Goal: Check status

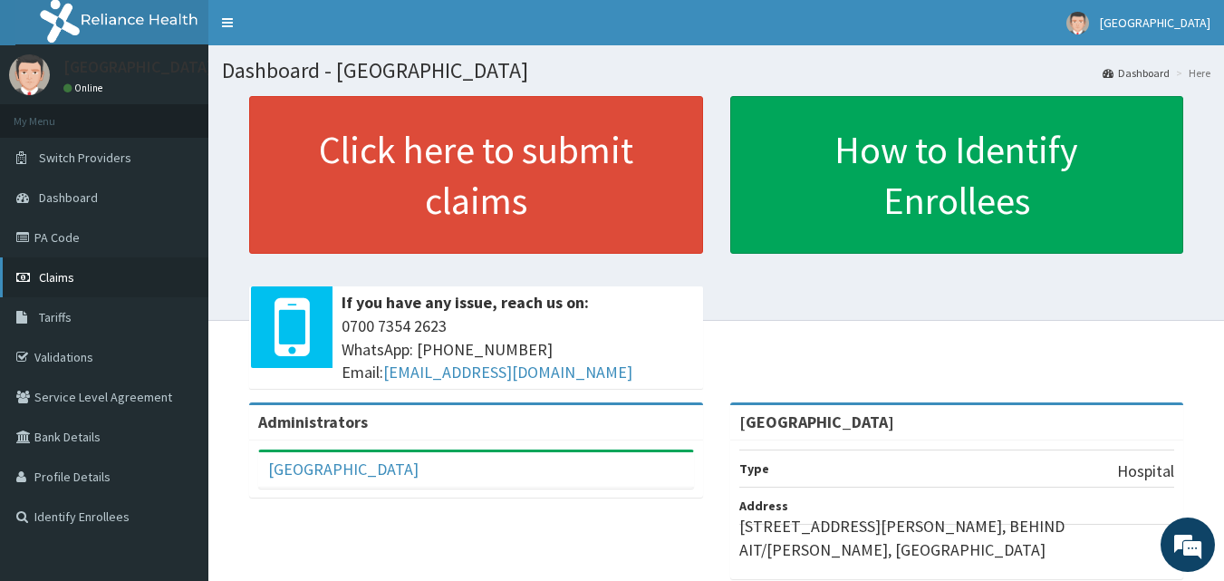
click at [75, 274] on link "Claims" at bounding box center [104, 277] width 208 height 40
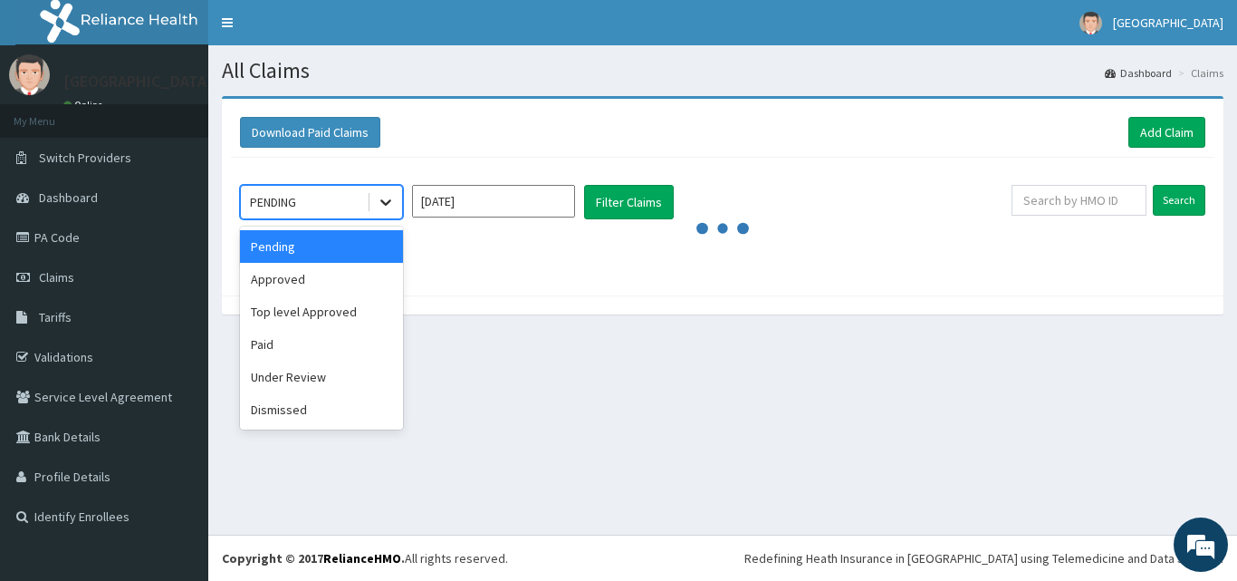
click at [389, 203] on icon at bounding box center [386, 202] width 18 height 18
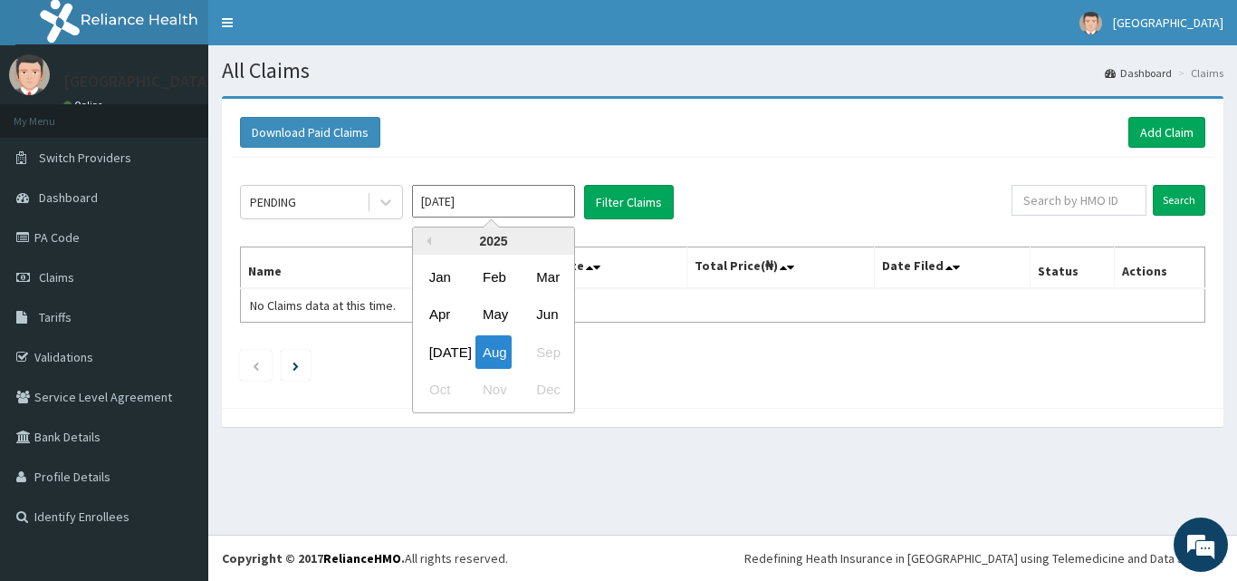
click at [517, 197] on input "Aug 2025" at bounding box center [493, 201] width 163 height 33
drag, startPoint x: 448, startPoint y: 357, endPoint x: 503, endPoint y: 309, distance: 72.5
click at [448, 356] on div "Jul" at bounding box center [440, 352] width 36 height 34
type input "Jul 2025"
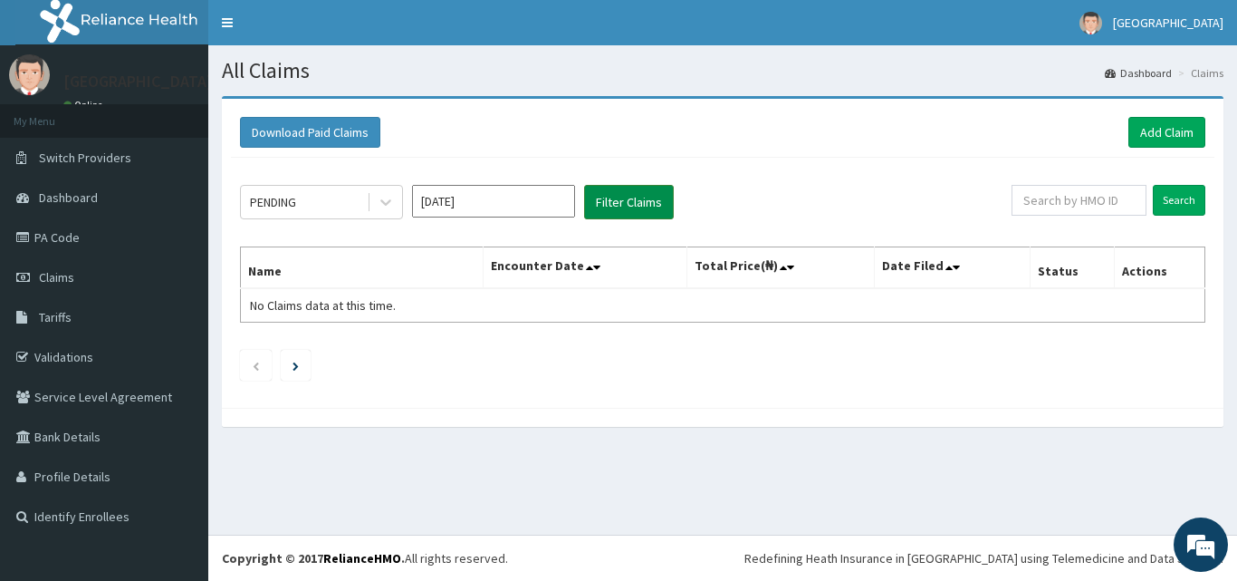
click at [623, 205] on button "Filter Claims" at bounding box center [629, 202] width 90 height 34
